Goal: Task Accomplishment & Management: Manage account settings

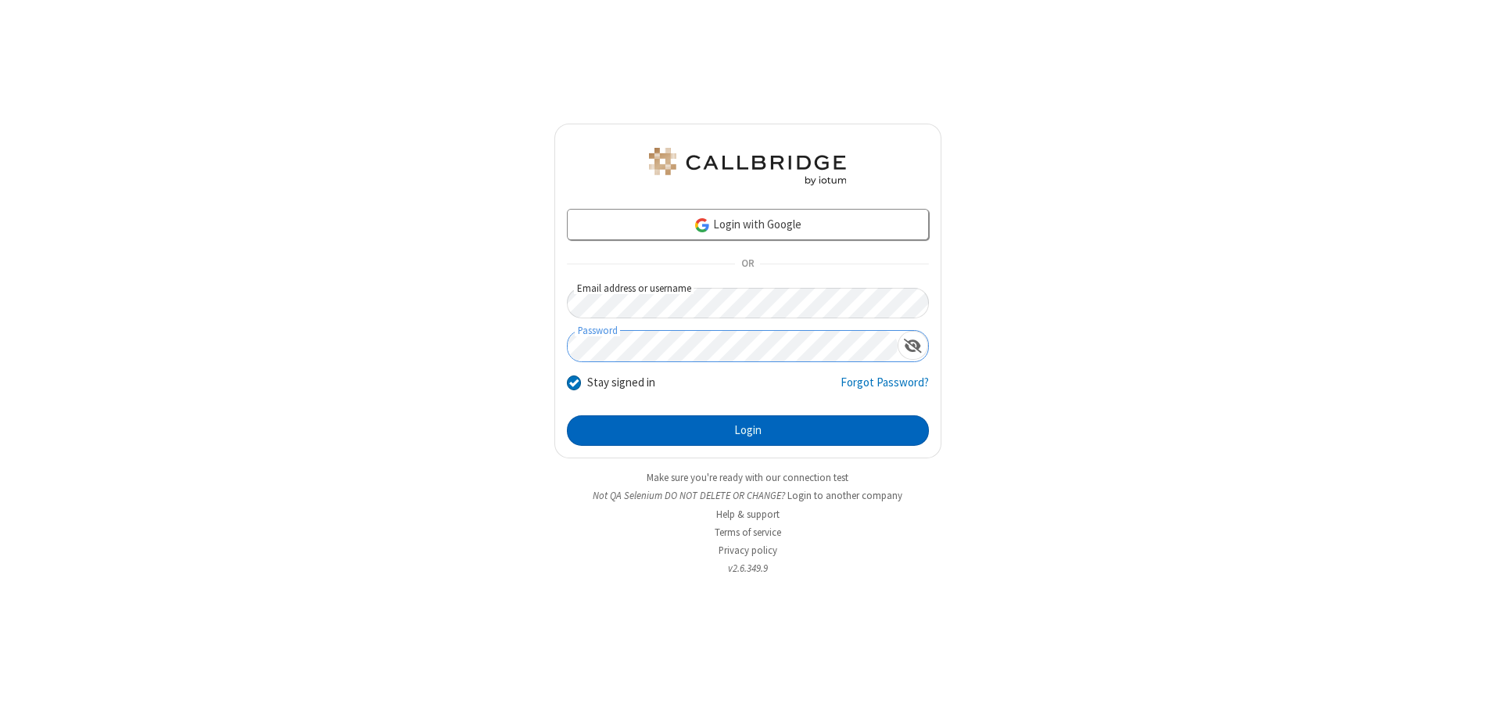
click at [748, 430] on button "Login" at bounding box center [748, 430] width 362 height 31
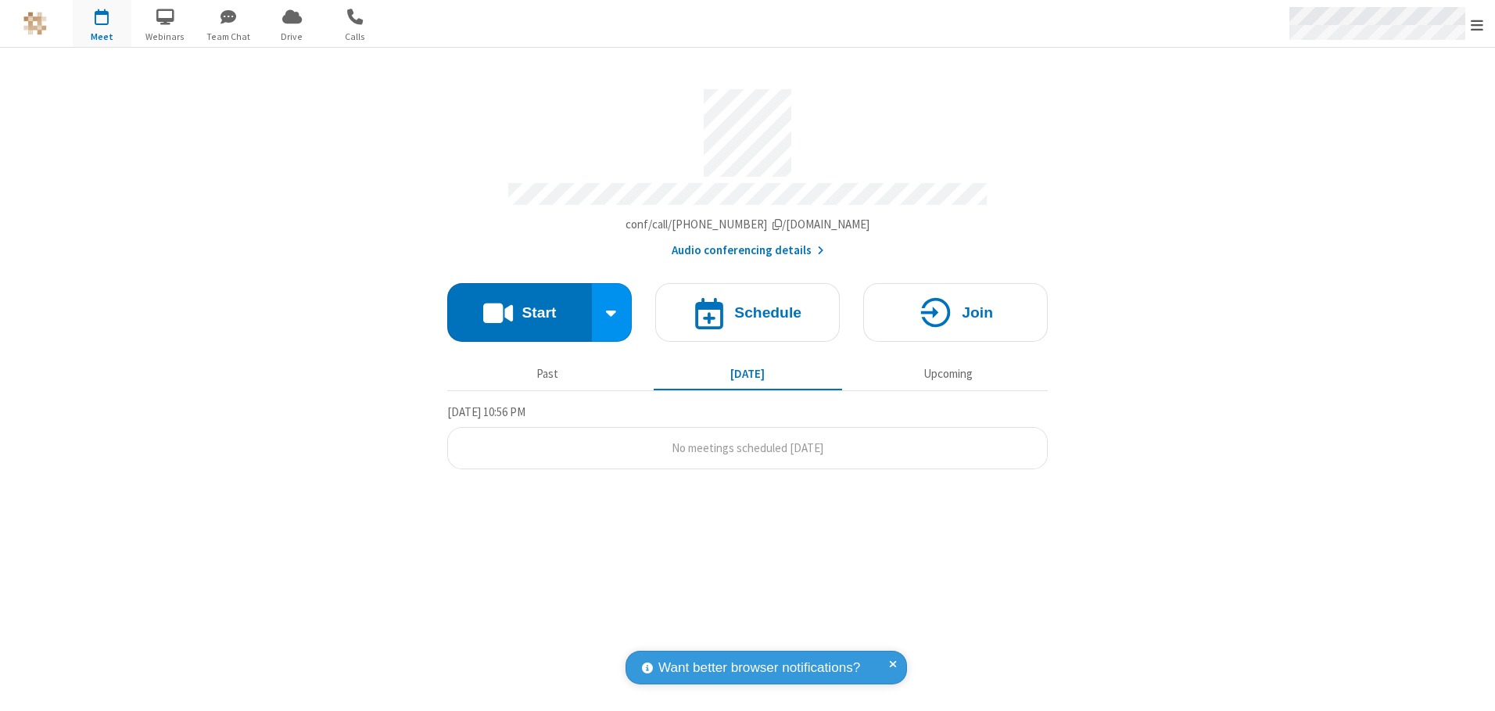
click at [1477, 24] on span "Open menu" at bounding box center [1477, 25] width 13 height 16
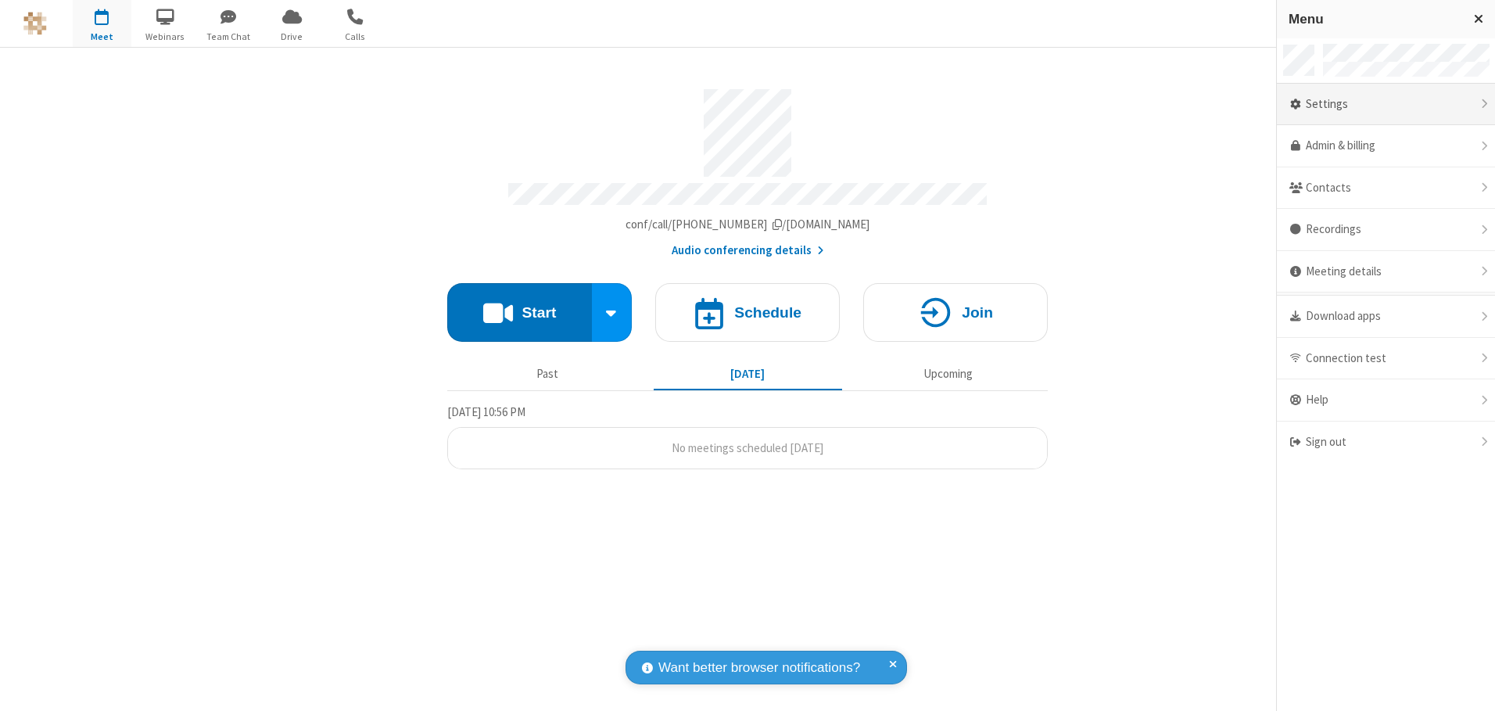
click at [1386, 104] on div "Settings" at bounding box center [1386, 105] width 218 height 42
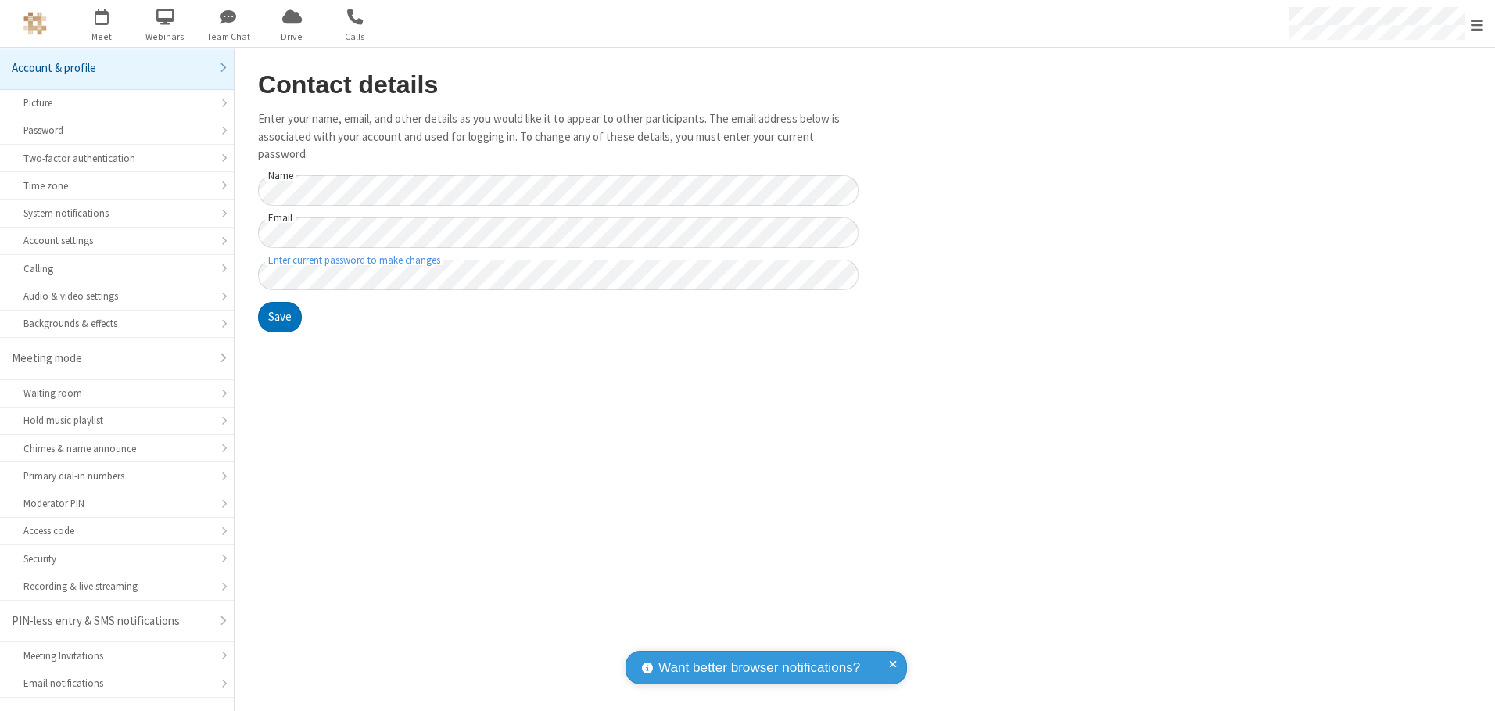
scroll to position [27, 0]
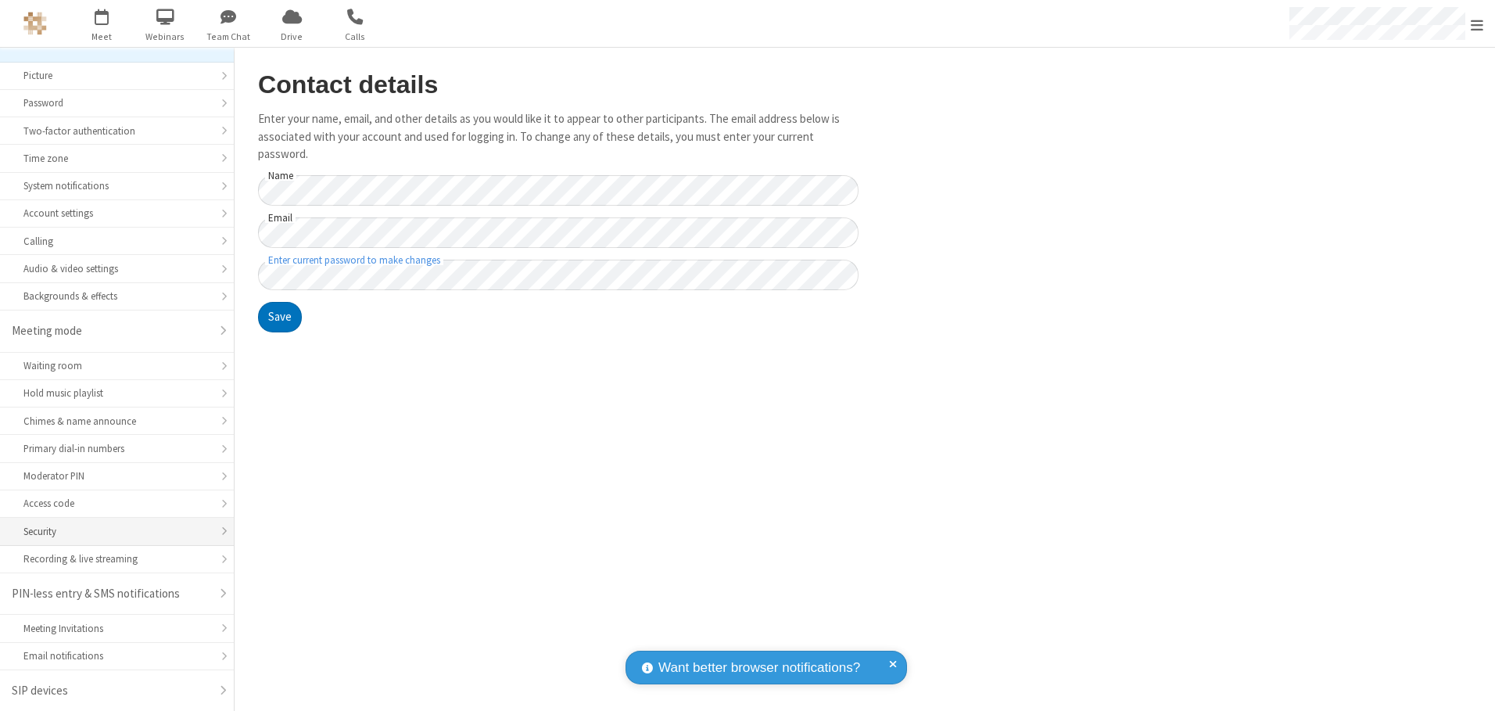
click at [111, 531] on div "Security" at bounding box center [116, 531] width 187 height 15
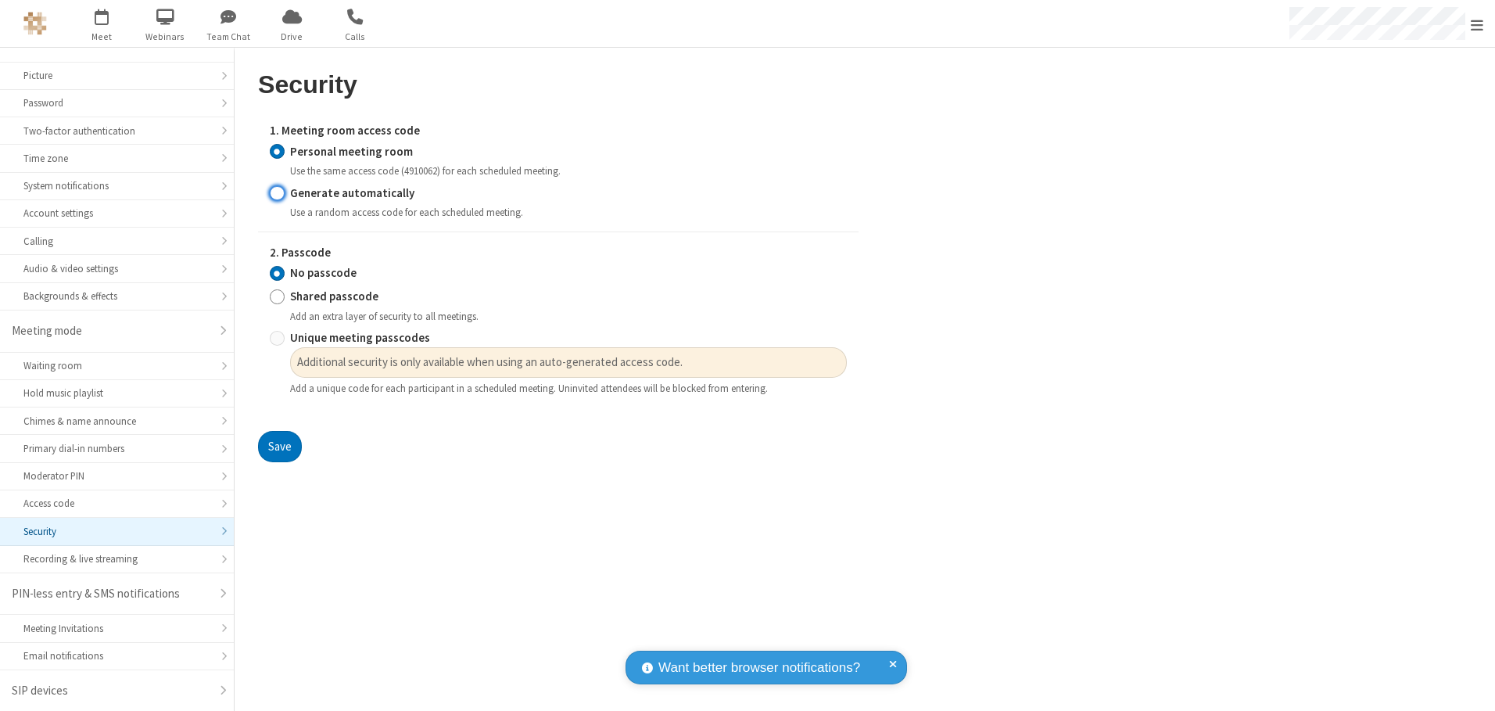
click at [277, 192] on input "Generate automatically" at bounding box center [277, 193] width 15 height 16
radio input "true"
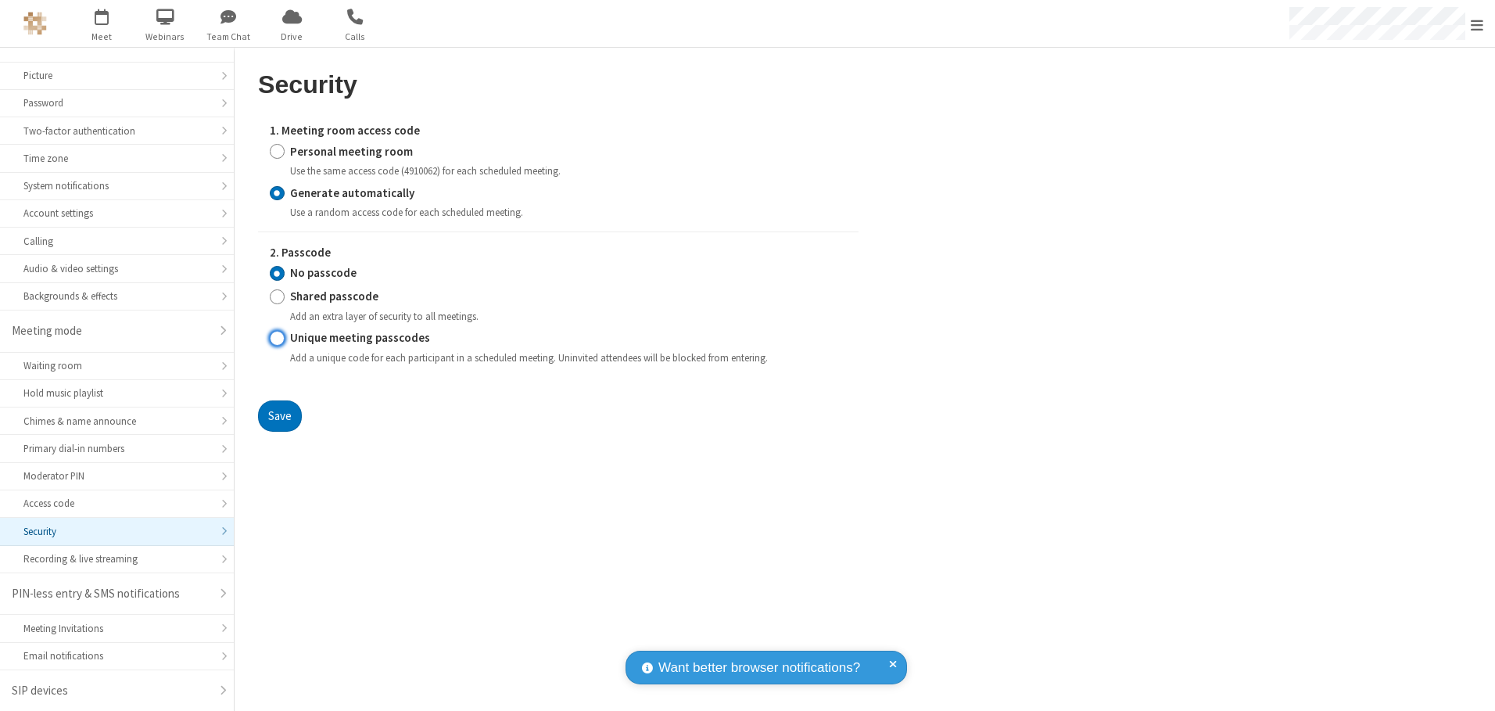
click at [277, 338] on input "Unique meeting passcodes" at bounding box center [277, 338] width 15 height 16
radio input "true"
click at [279, 415] on button "Save" at bounding box center [280, 415] width 44 height 31
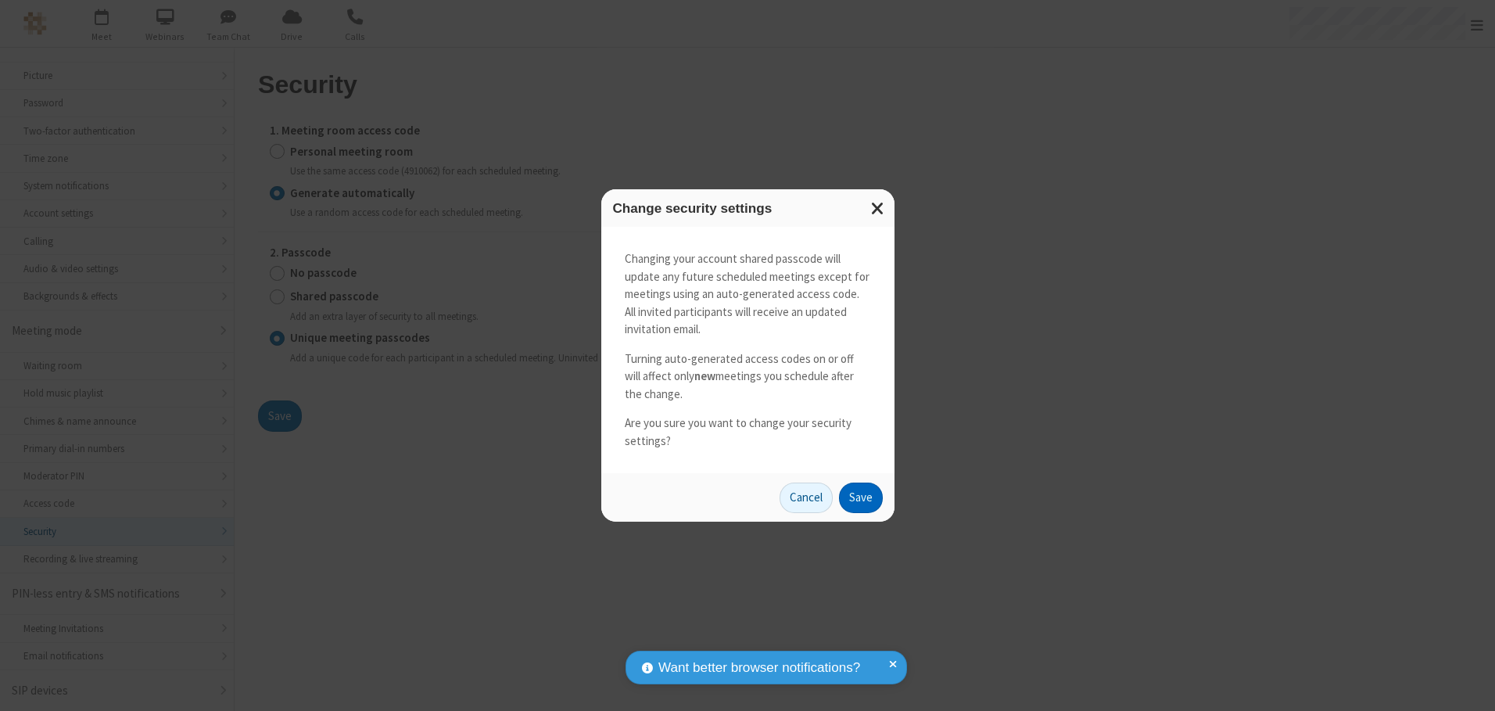
click at [860, 497] on button "Save" at bounding box center [861, 497] width 44 height 31
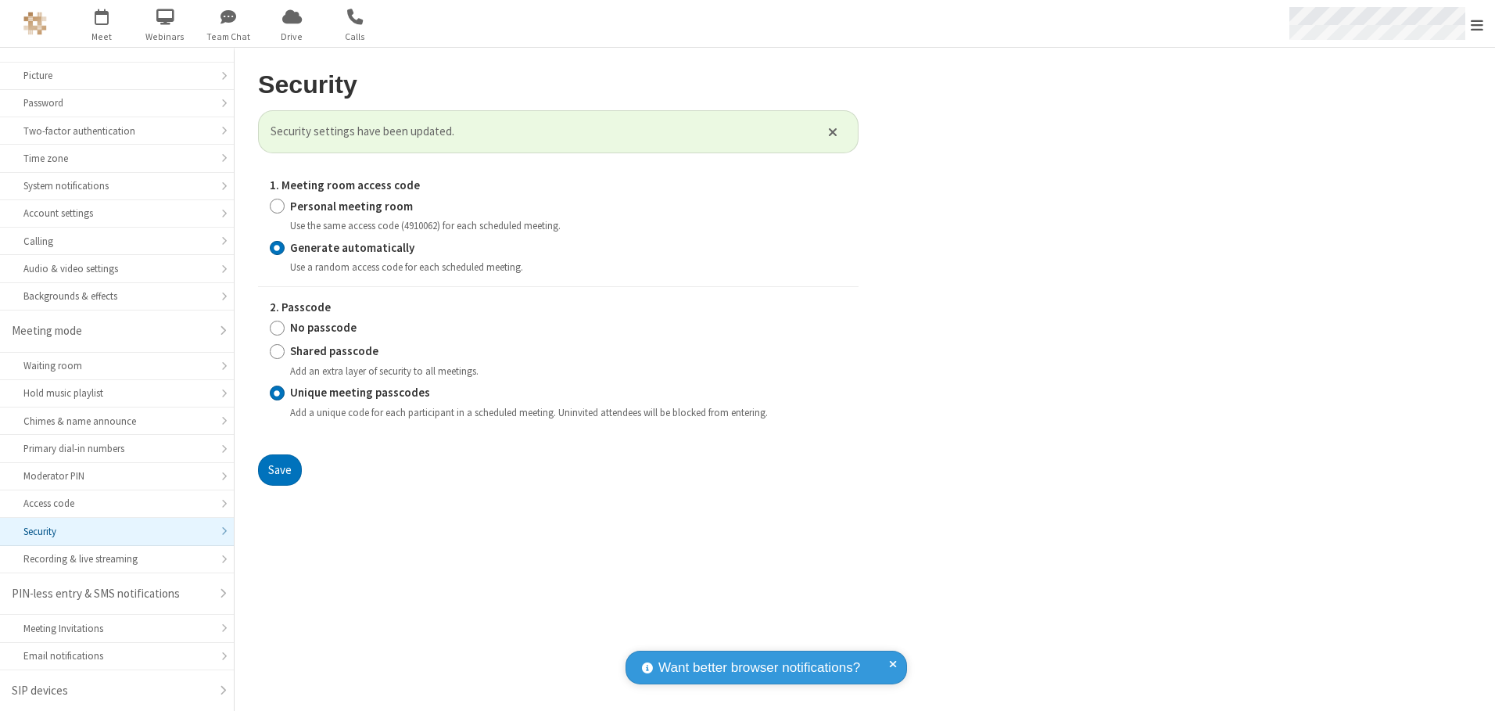
click at [1477, 24] on span "Open menu" at bounding box center [1477, 25] width 13 height 16
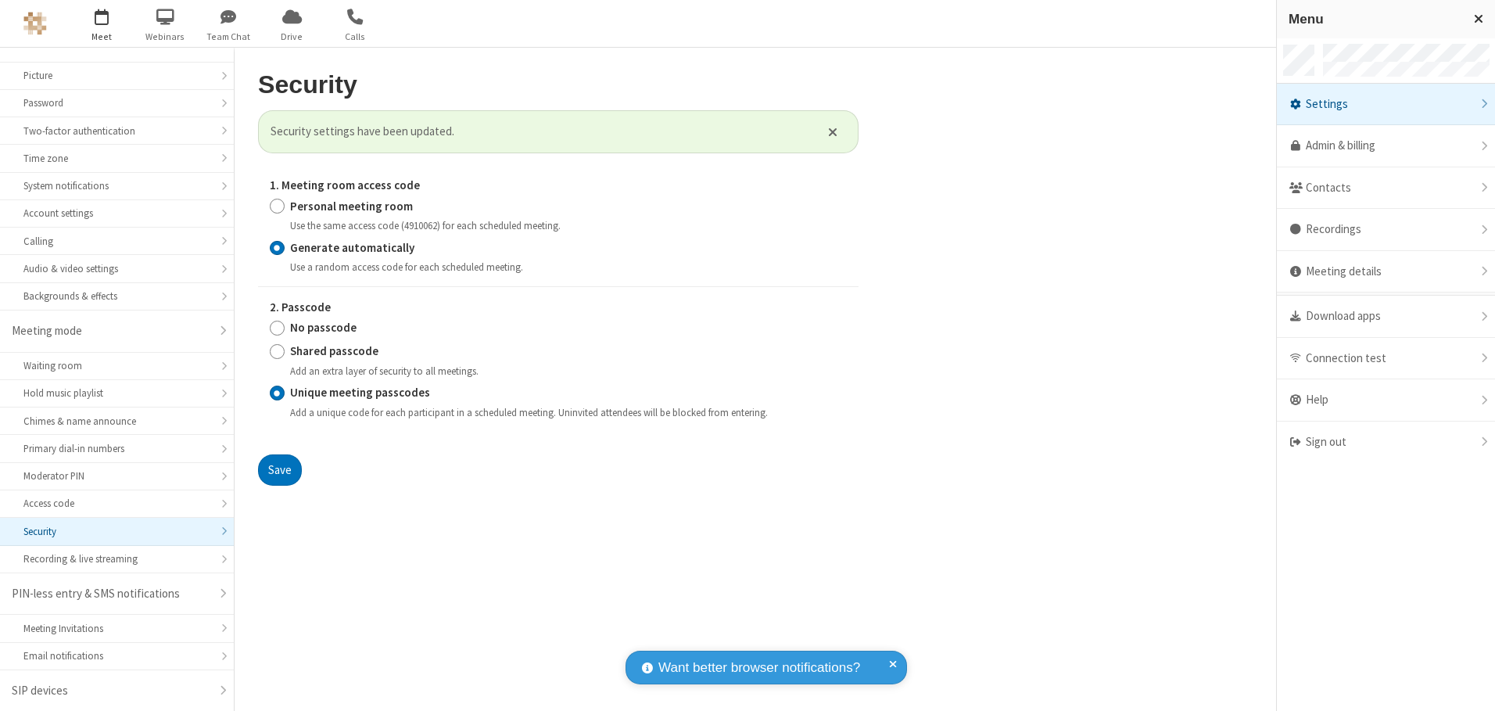
click at [102, 23] on span "button" at bounding box center [102, 16] width 59 height 27
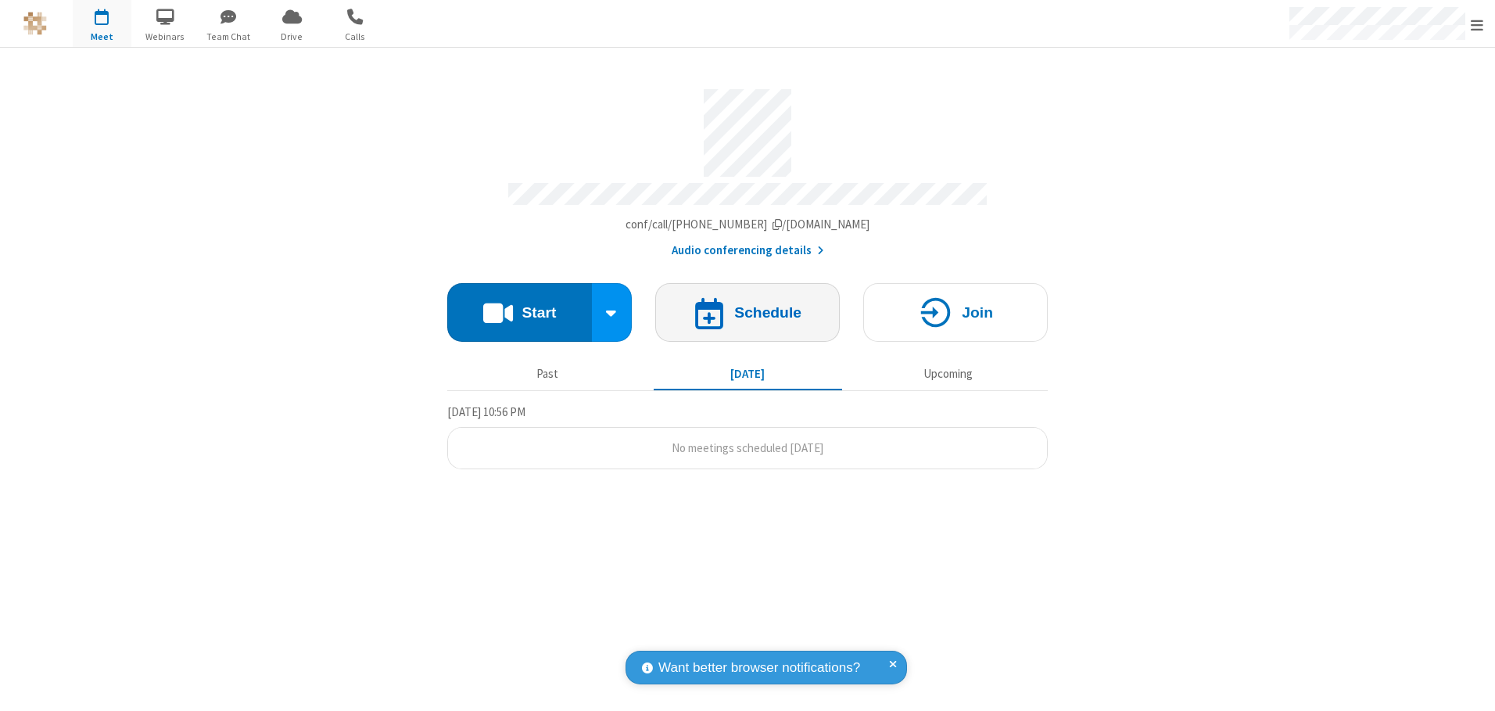
click at [748, 307] on h4 "Schedule" at bounding box center [767, 312] width 67 height 15
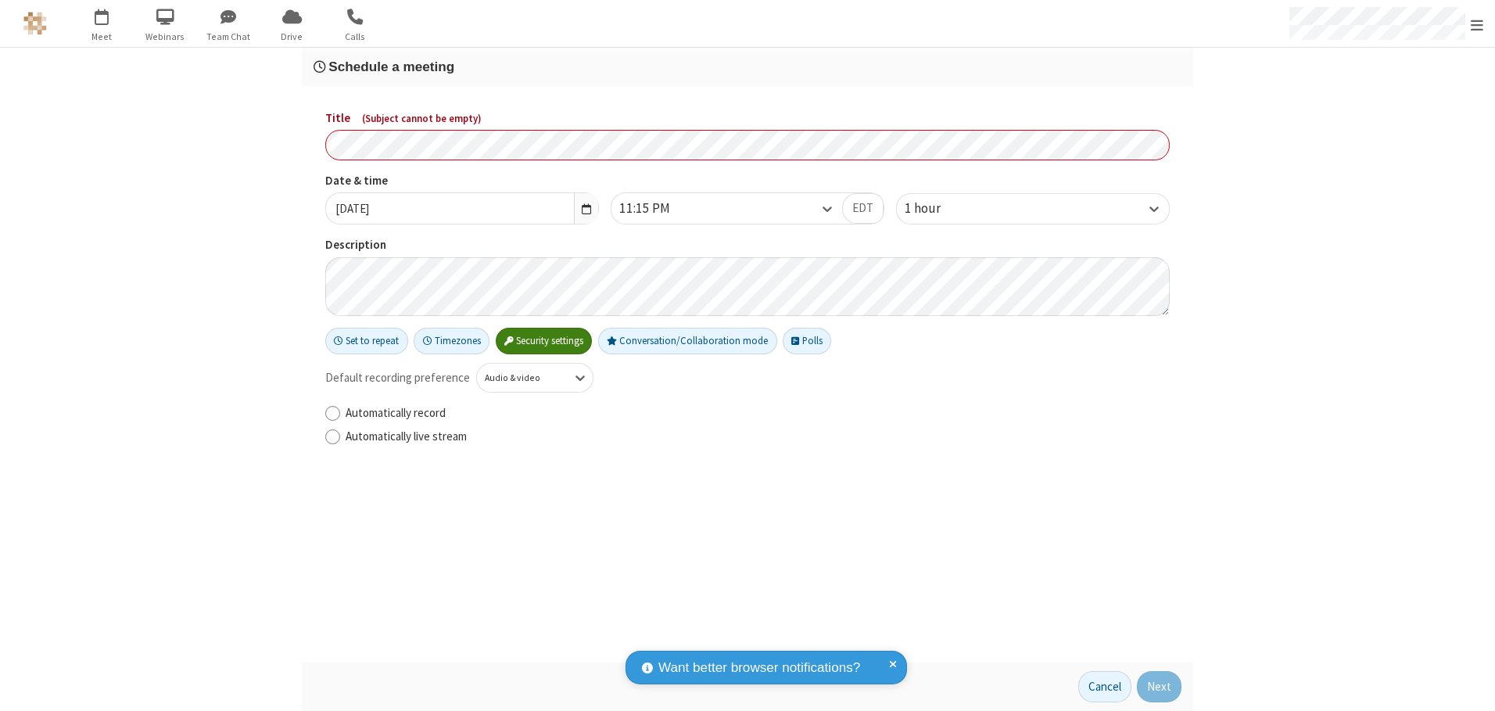
click at [748, 66] on h3 "Schedule a meeting" at bounding box center [748, 66] width 868 height 15
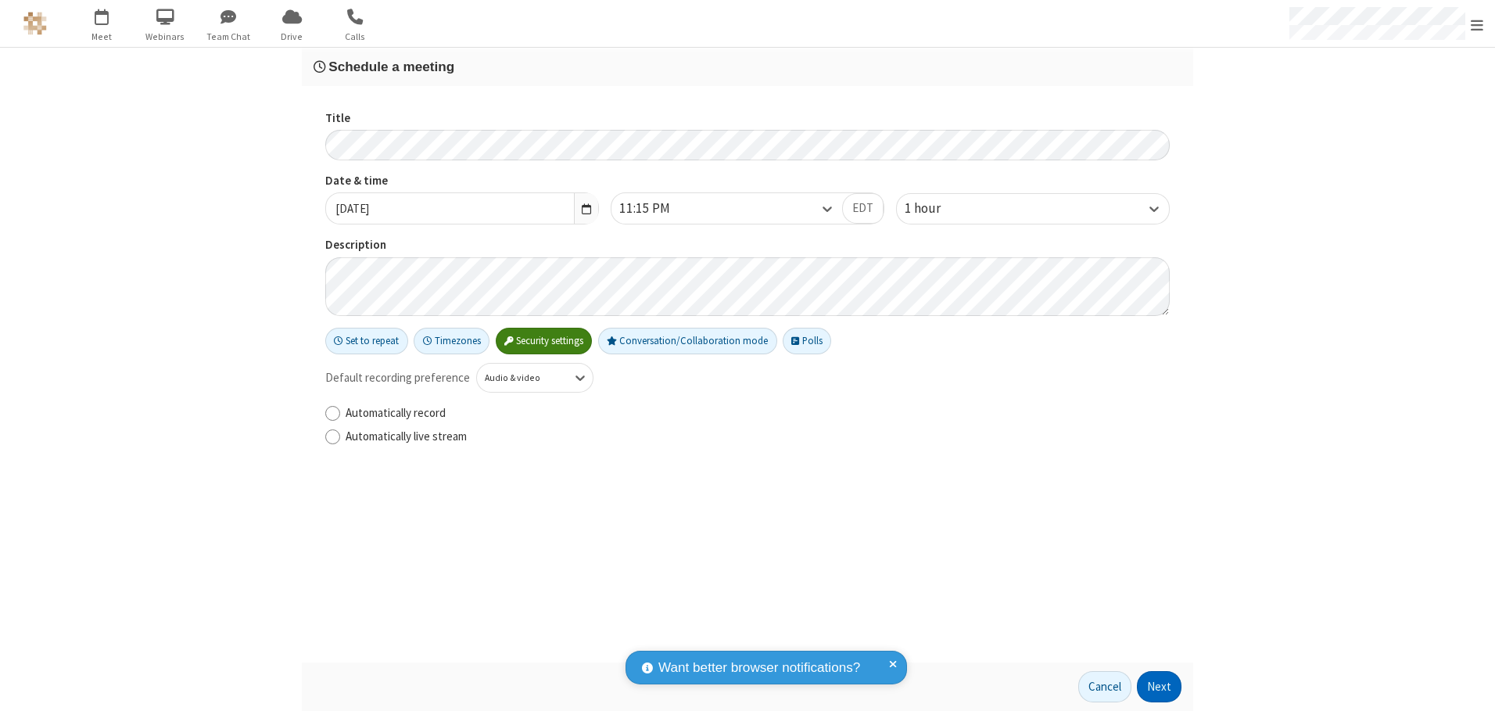
click at [1160, 687] on button "Next" at bounding box center [1159, 686] width 45 height 31
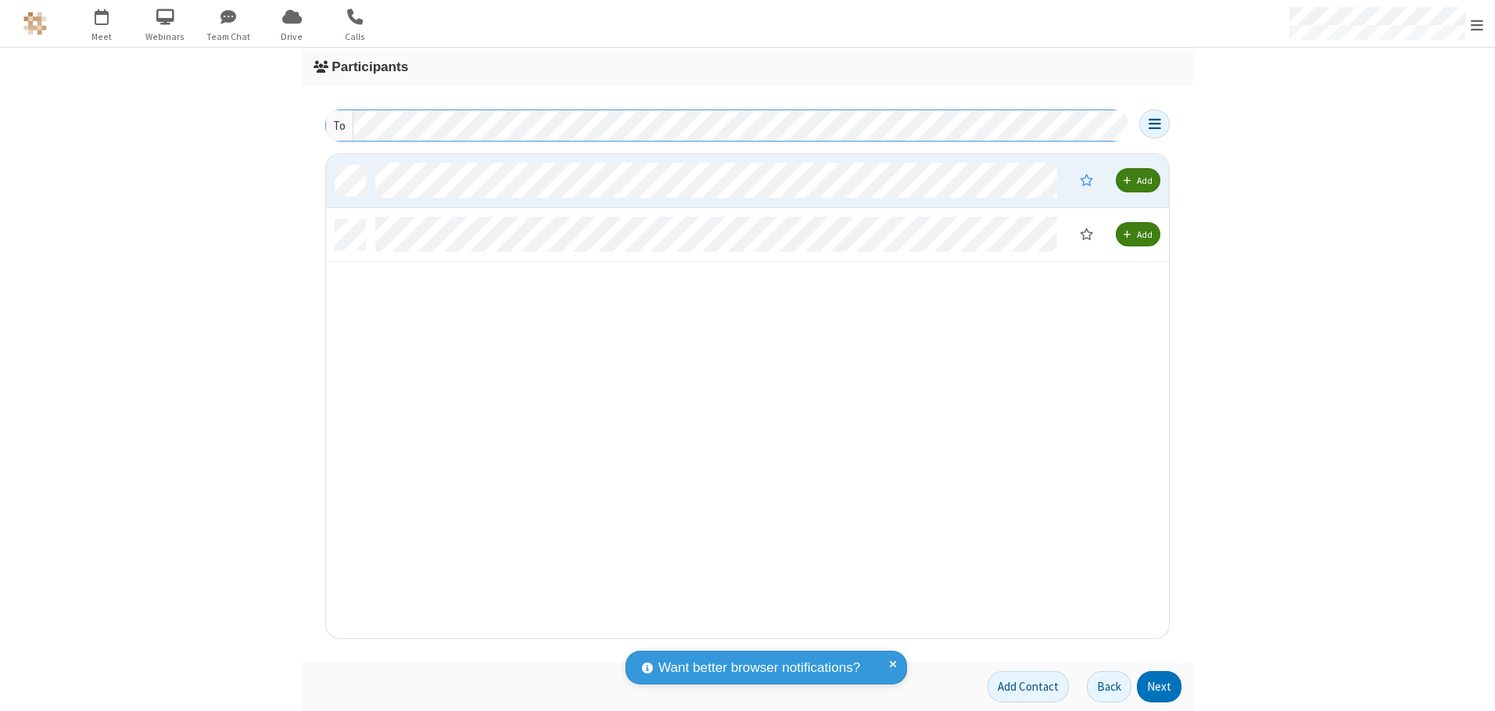
scroll to position [472, 831]
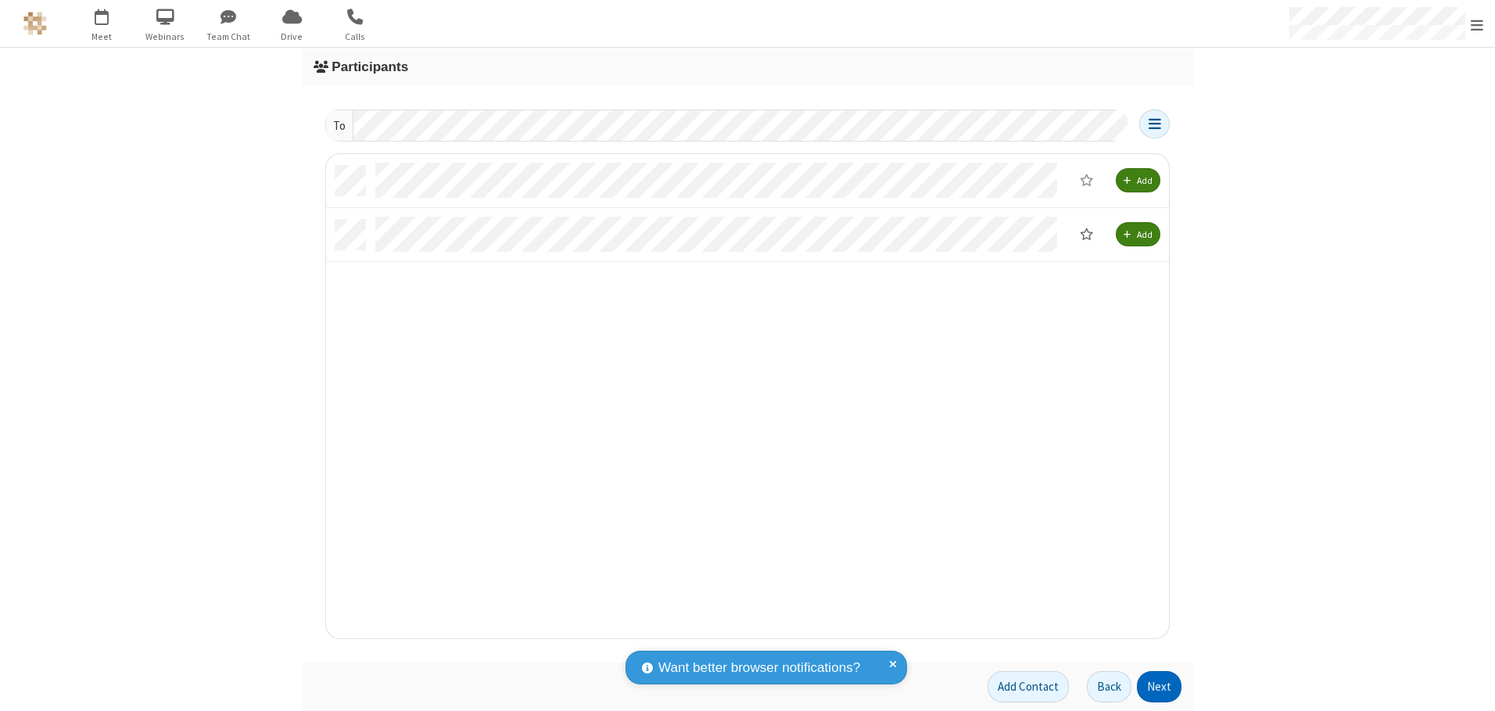
click at [1160, 687] on button "Next" at bounding box center [1159, 686] width 45 height 31
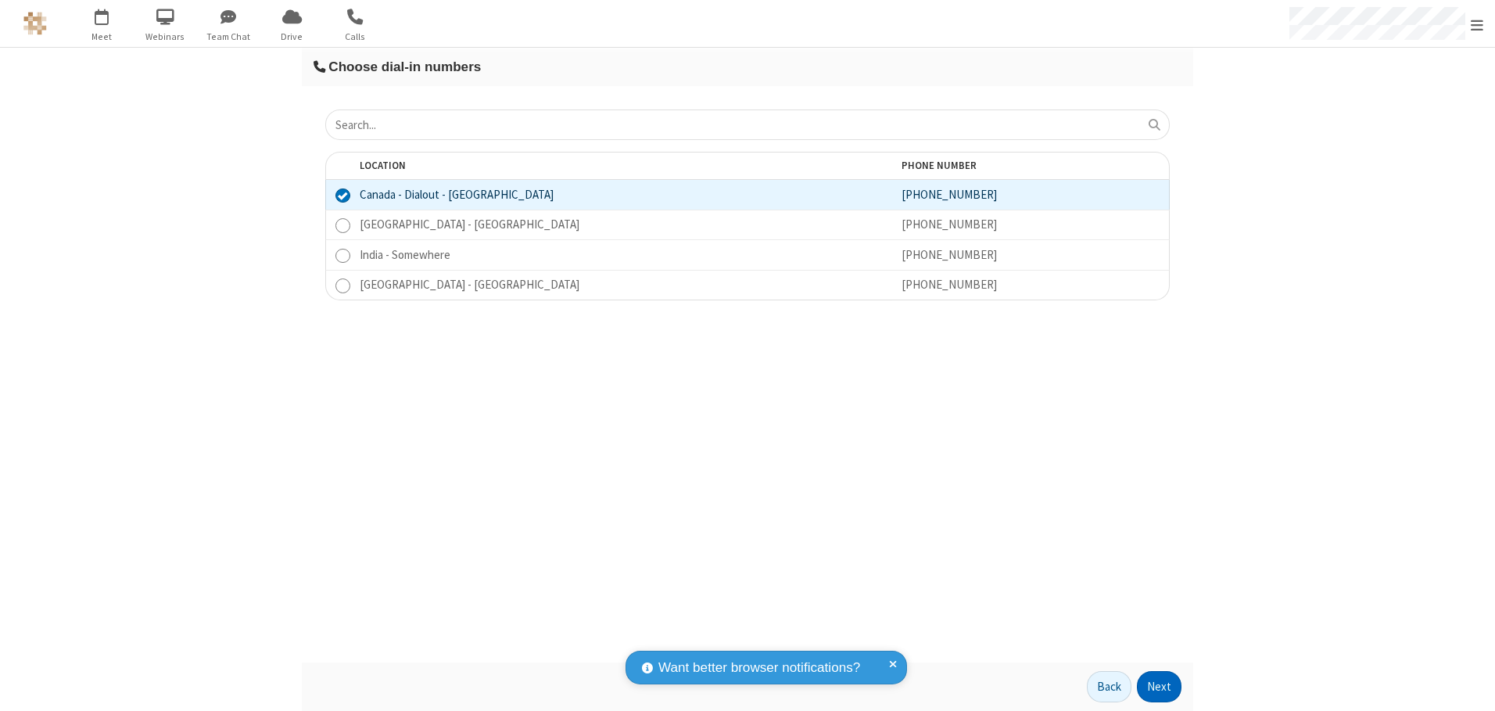
click at [1160, 687] on button "Next" at bounding box center [1159, 686] width 45 height 31
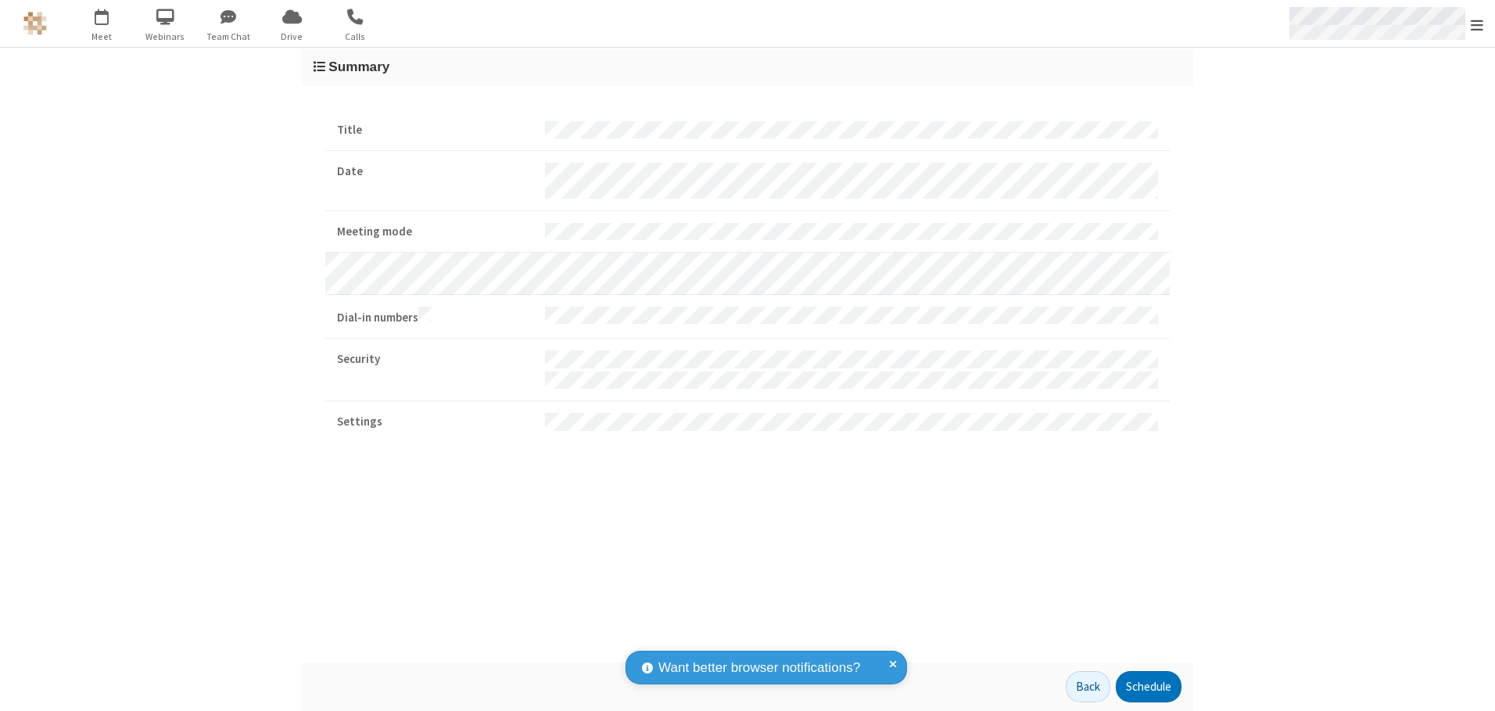
click at [1477, 24] on span "Open menu" at bounding box center [1477, 25] width 13 height 16
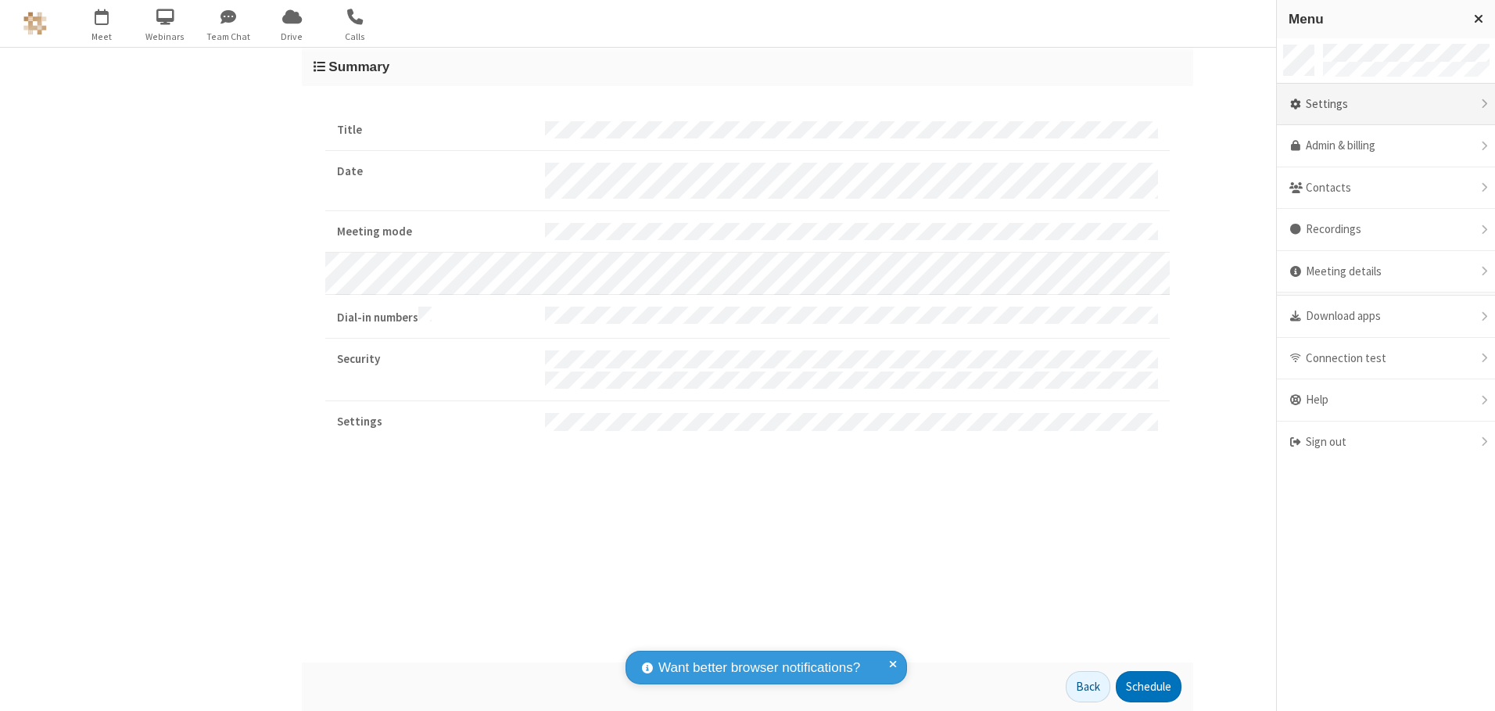
click at [1386, 104] on div "Settings" at bounding box center [1386, 105] width 218 height 42
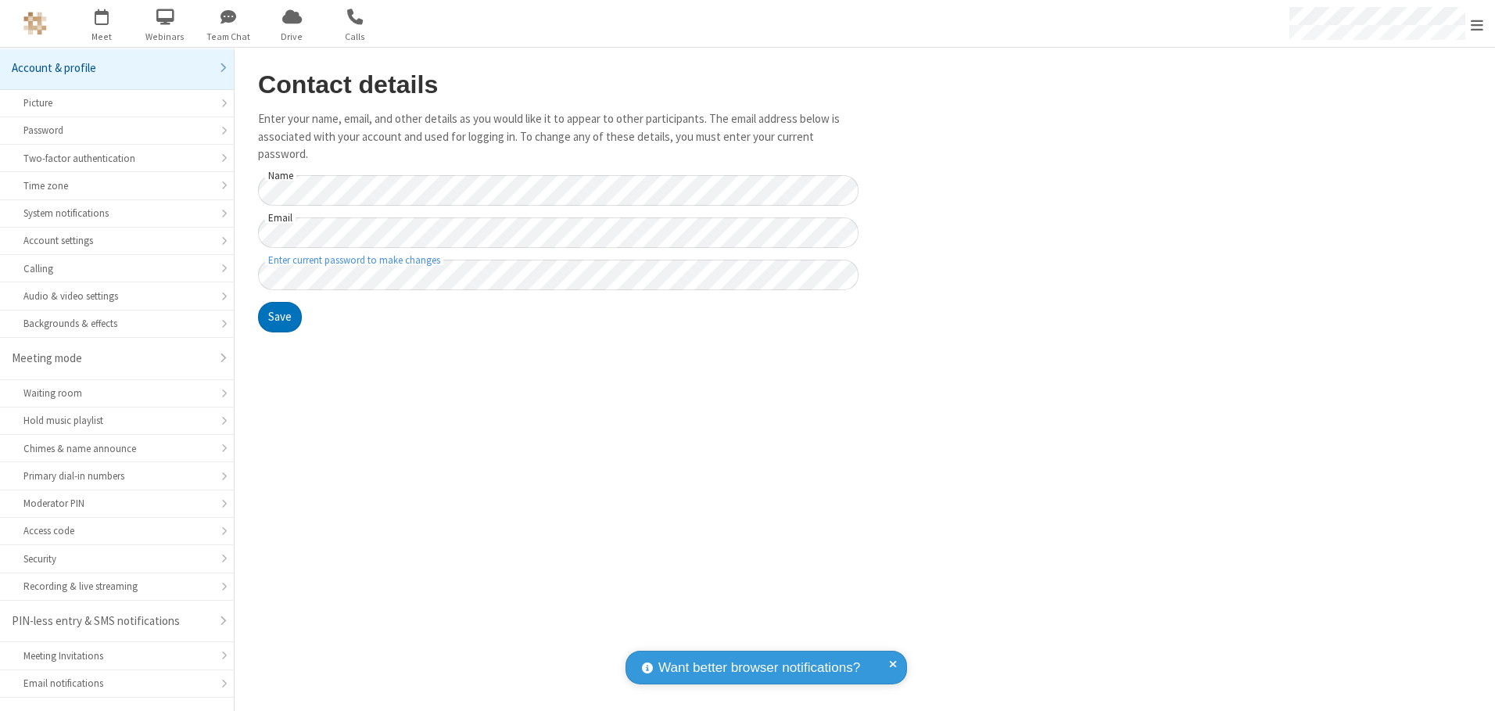
scroll to position [27, 0]
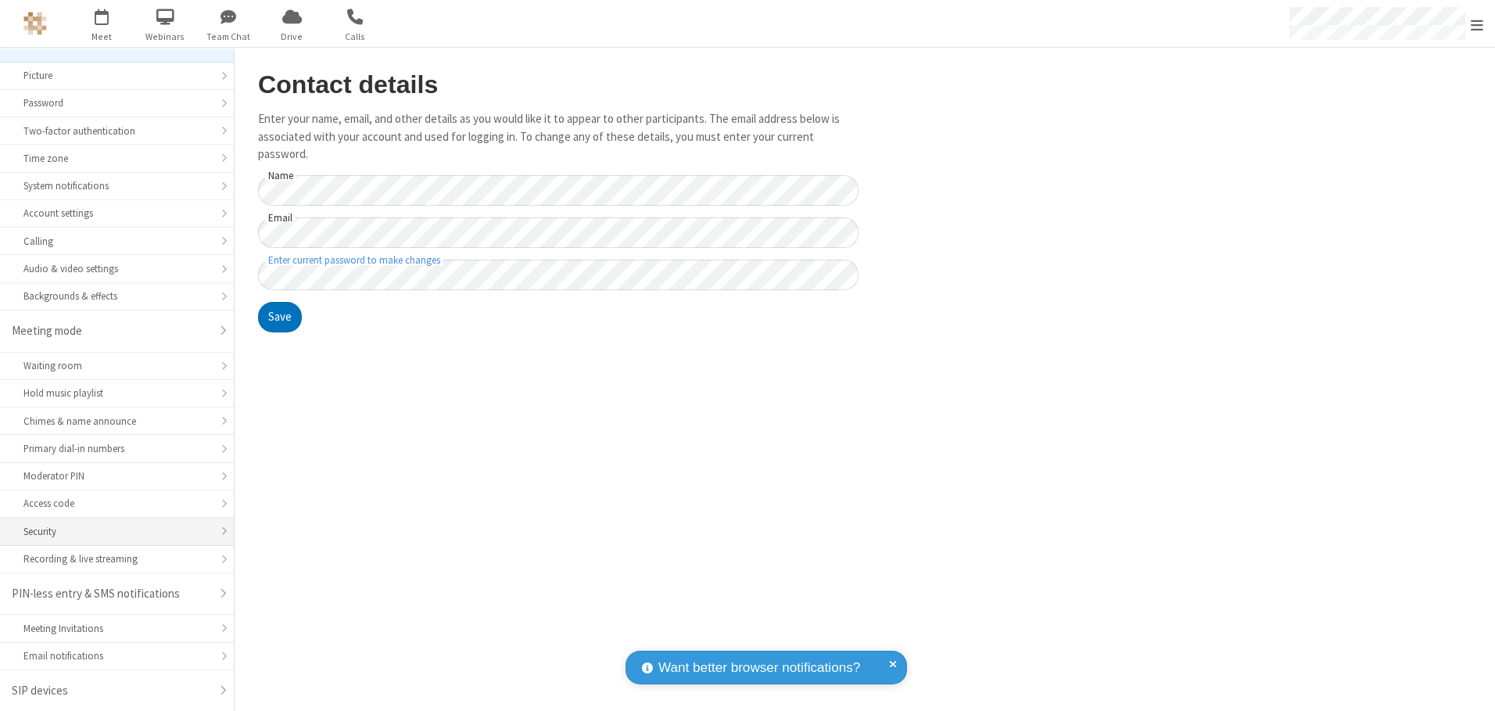
click at [111, 531] on div "Security" at bounding box center [116, 531] width 187 height 15
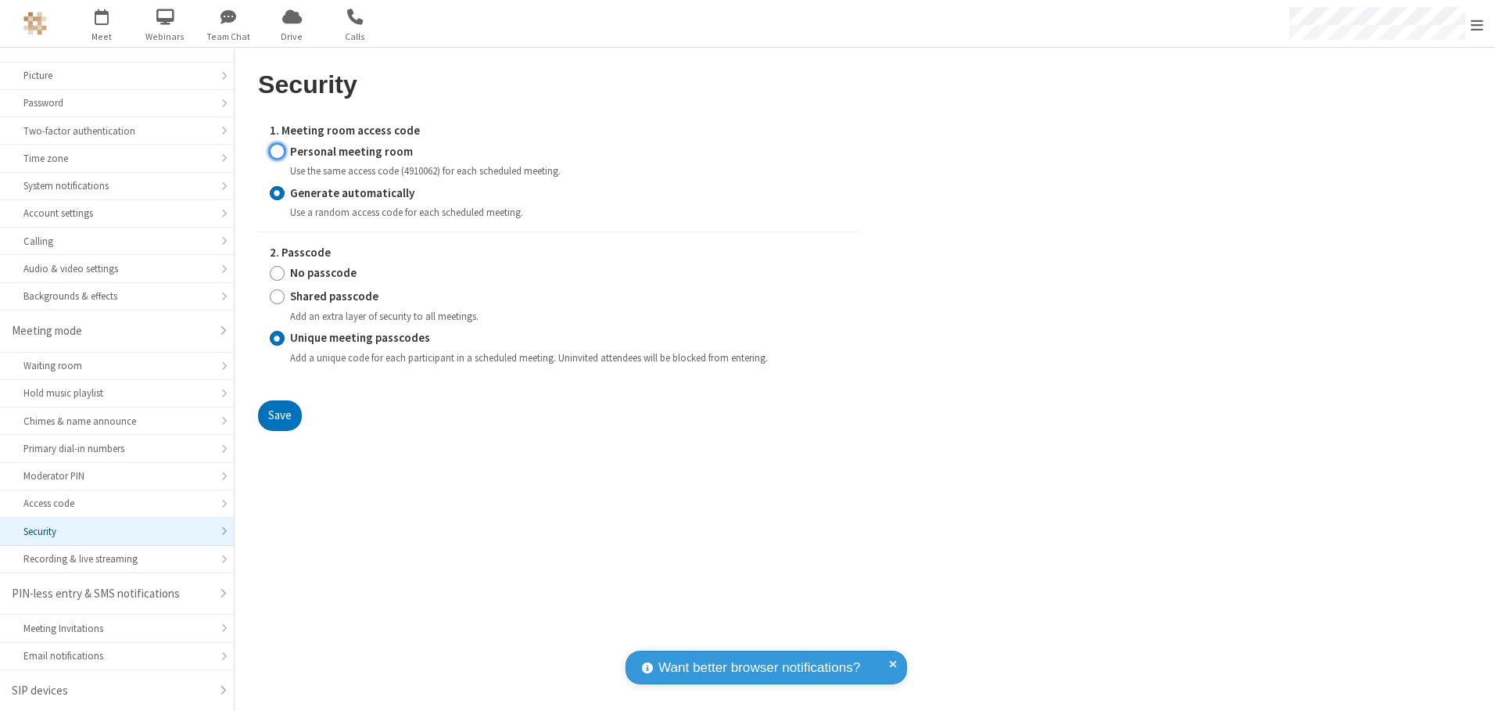
click at [277, 151] on input "Personal meeting room" at bounding box center [277, 151] width 15 height 16
radio input "true"
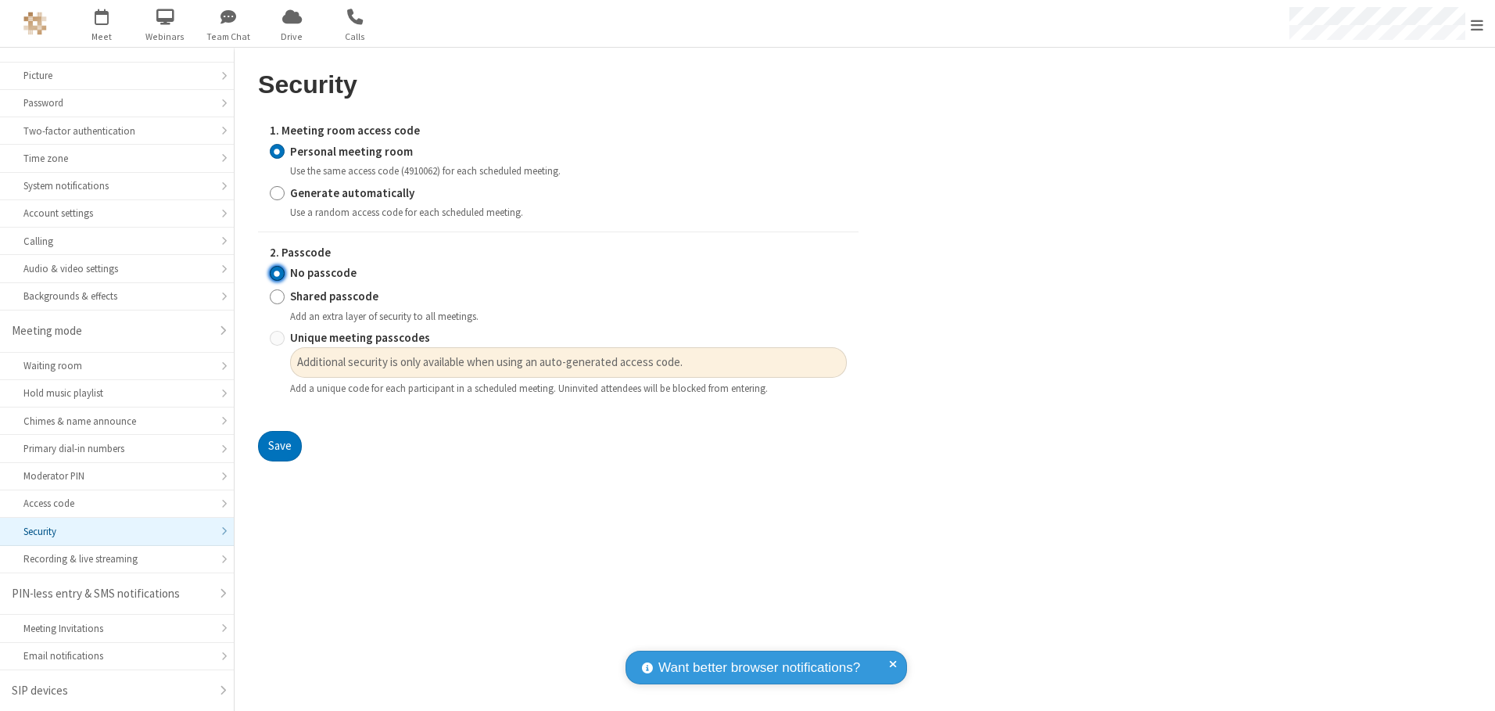
click at [277, 273] on input "No passcode" at bounding box center [277, 273] width 15 height 16
click at [279, 446] on button "Save" at bounding box center [280, 446] width 44 height 31
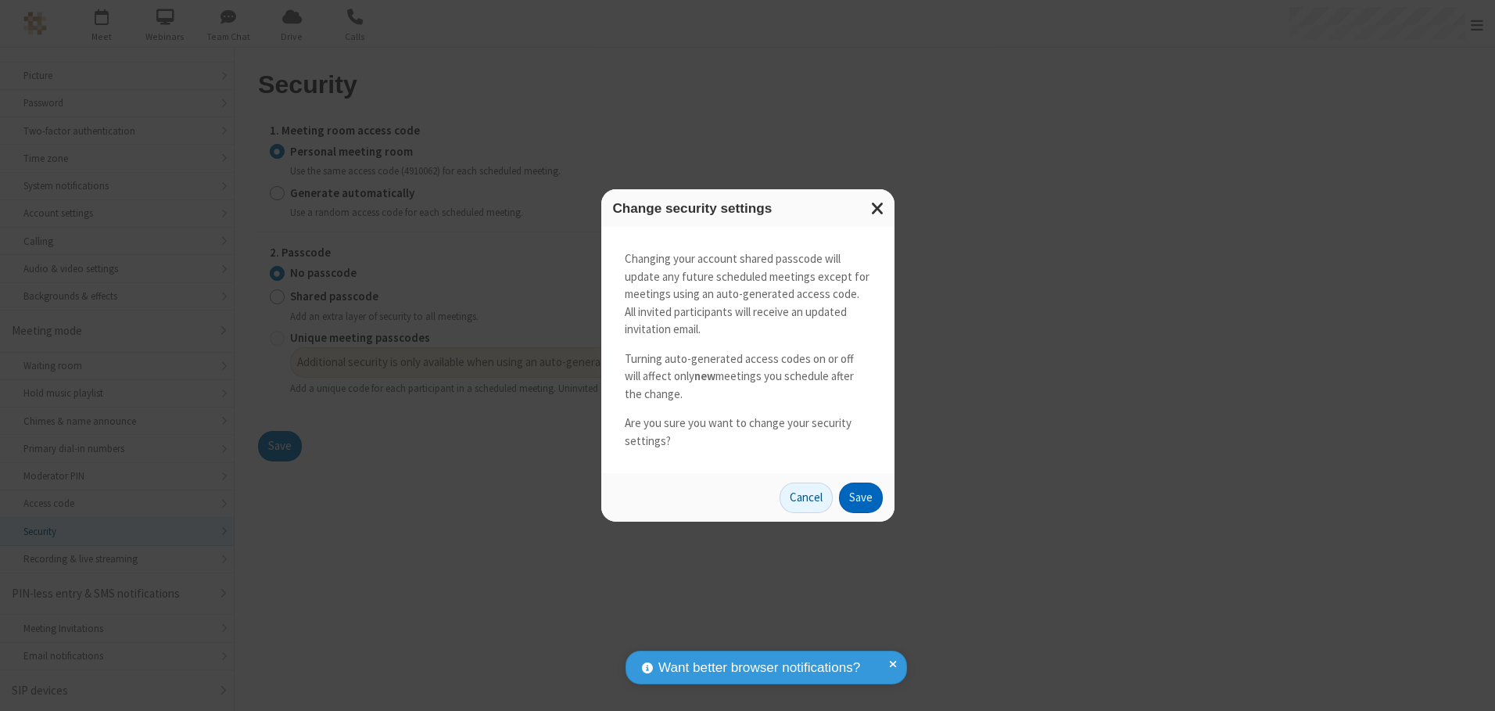
click at [860, 497] on button "Save" at bounding box center [861, 497] width 44 height 31
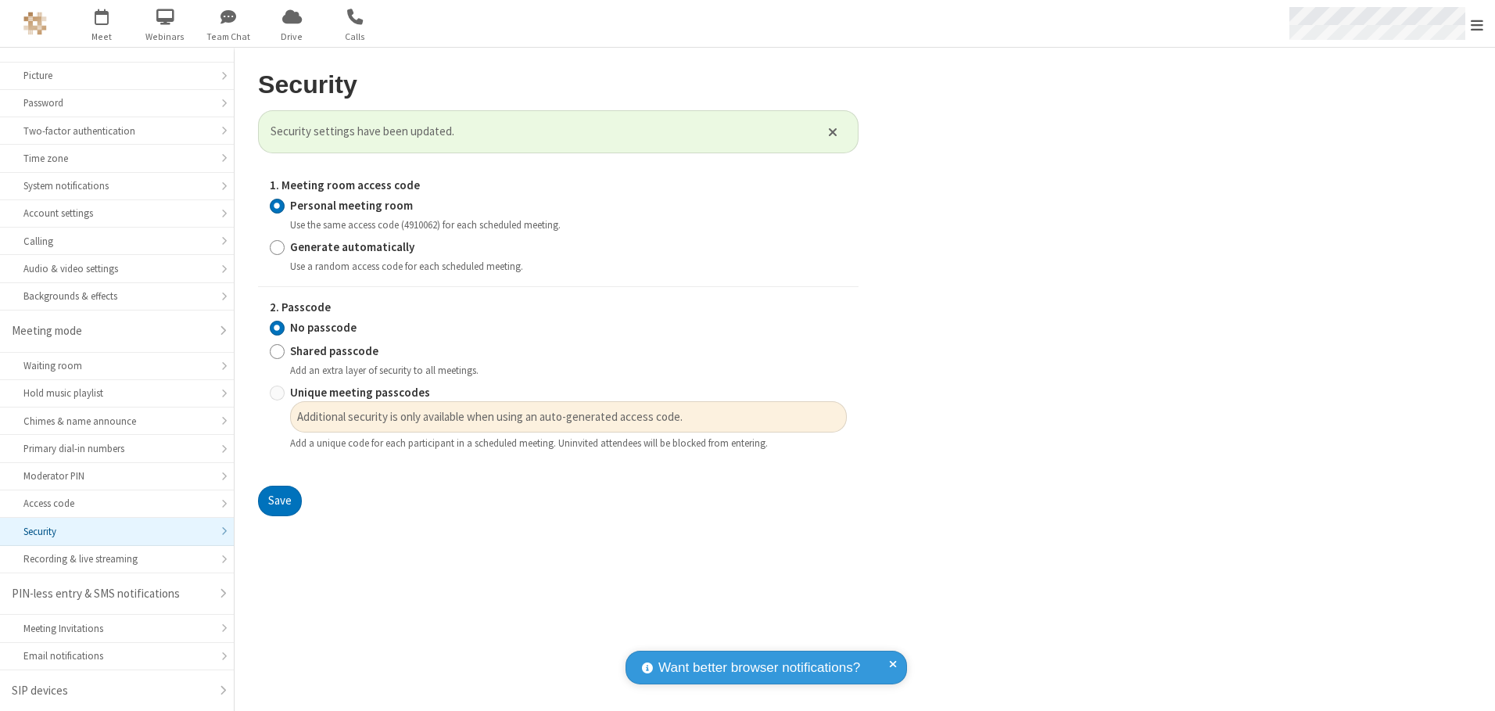
click at [1477, 23] on span "Open menu" at bounding box center [1477, 25] width 13 height 16
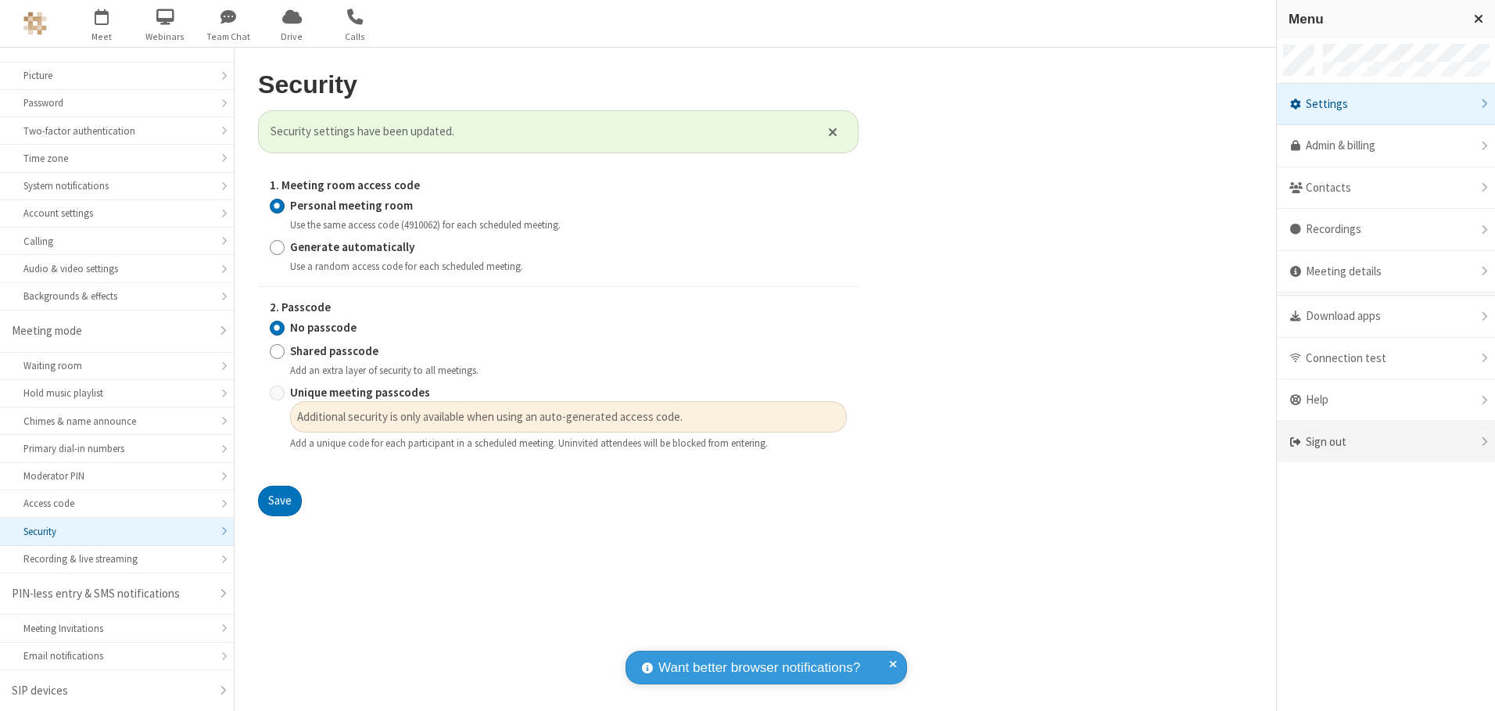
click at [1386, 442] on div "Sign out" at bounding box center [1386, 441] width 218 height 41
